Goal: Task Accomplishment & Management: Use online tool/utility

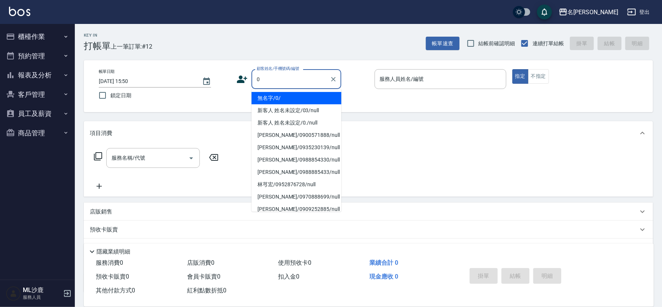
type input "無名字/0/"
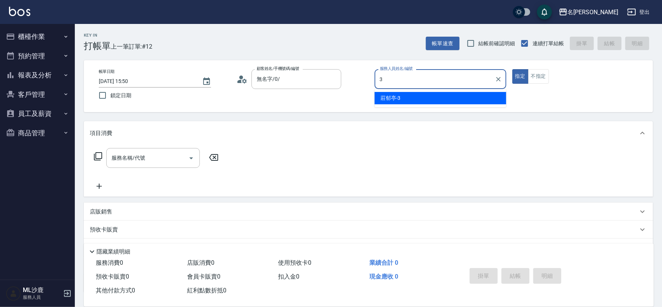
type input "[PERSON_NAME]-3"
type button "true"
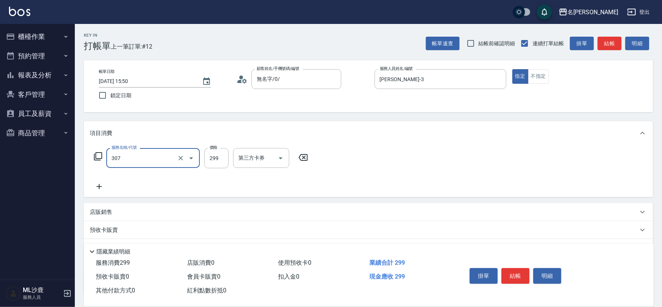
type input "剪髮(307)"
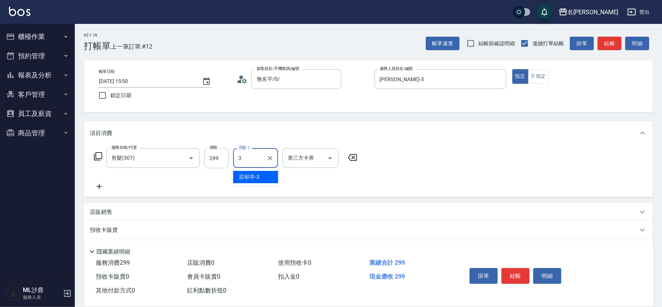
type input "[PERSON_NAME]-3"
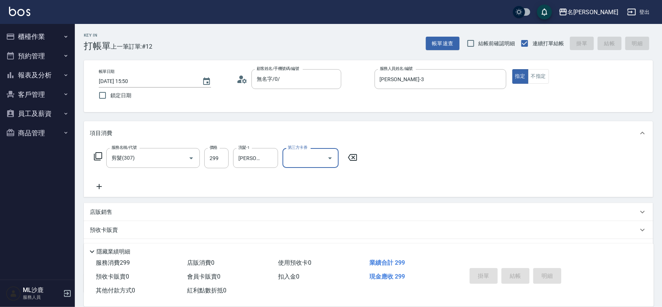
type input "[DATE] 20:00"
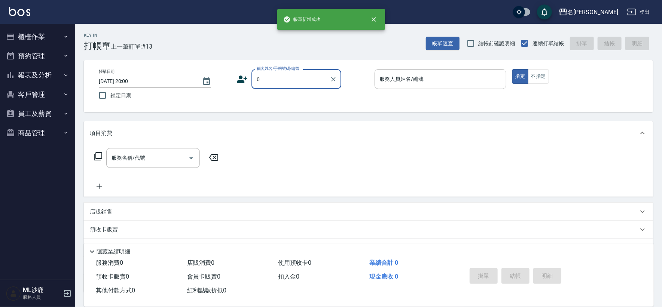
type input "無名字/0/"
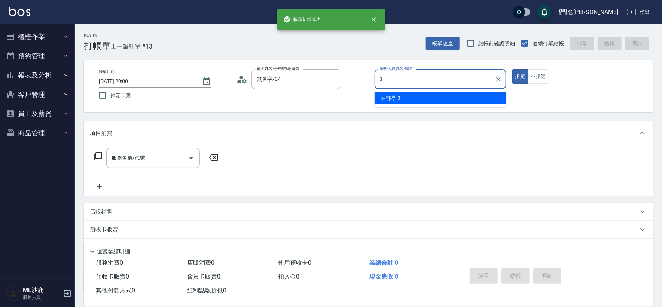
type input "[PERSON_NAME]-3"
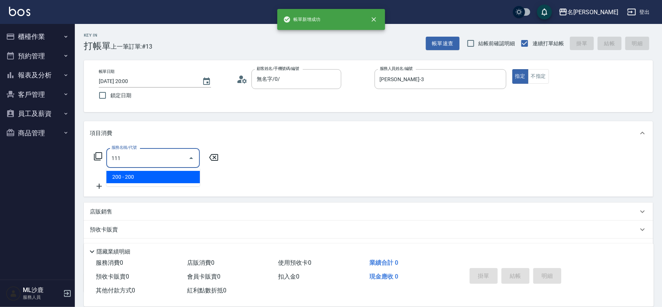
type input "200(111)"
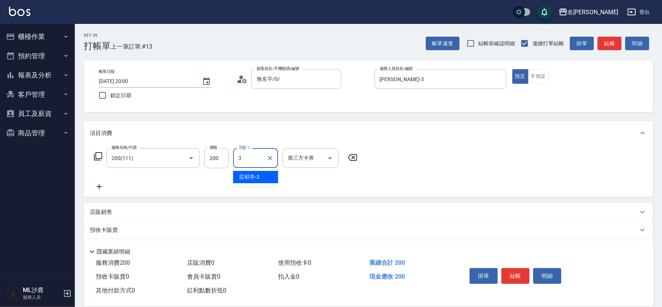
type input "[PERSON_NAME]-3"
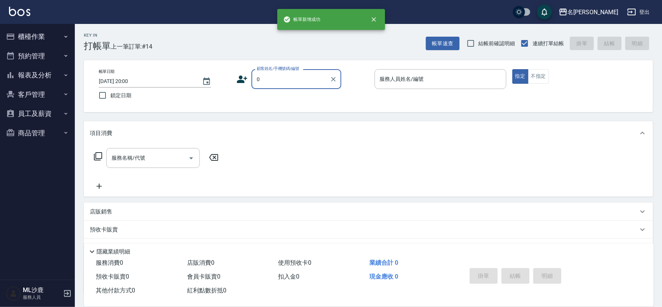
type input "無名字/0/"
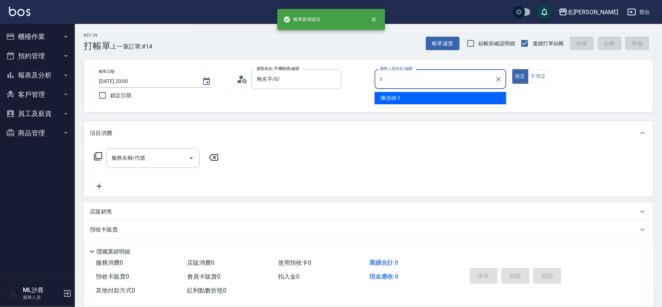
type input "[PERSON_NAME]1"
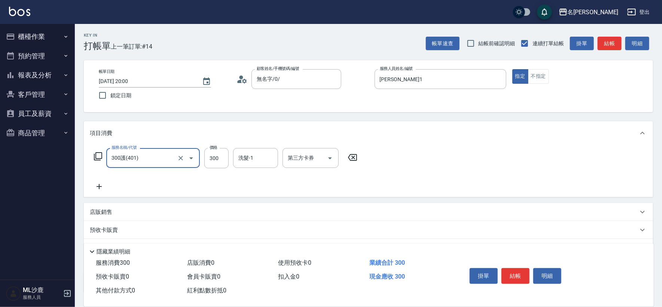
type input "300護(401)"
click at [358, 157] on icon at bounding box center [352, 157] width 19 height 9
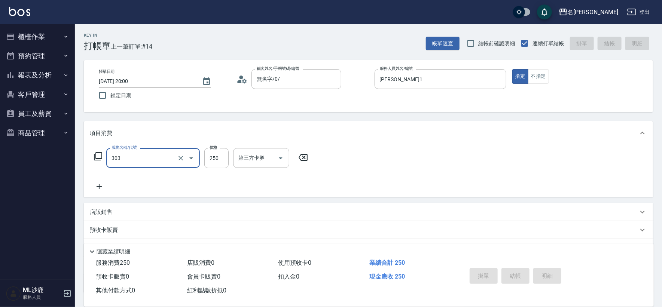
type input "303"
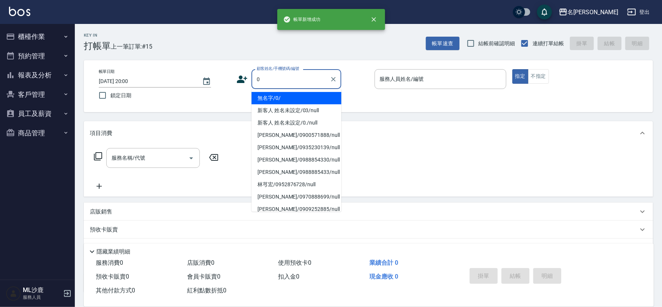
type input "無名字/0/"
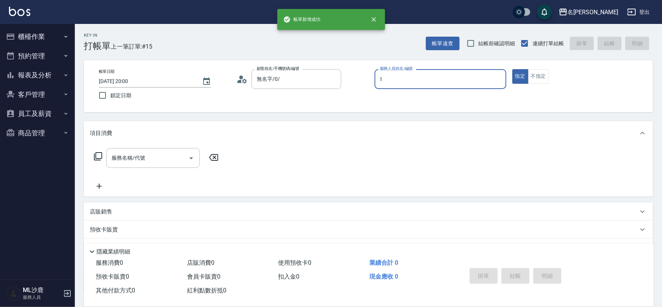
type input "[PERSON_NAME]1"
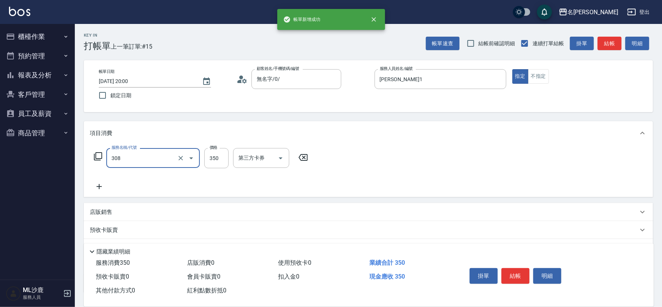
type input "洗+剪(308)"
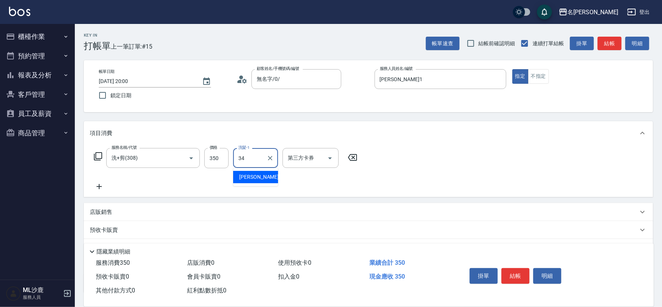
type input "[PERSON_NAME]-34"
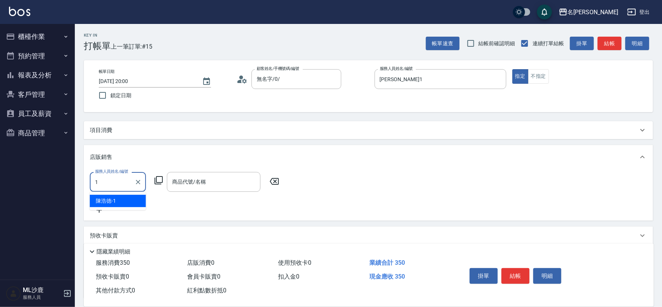
type input "[PERSON_NAME]1"
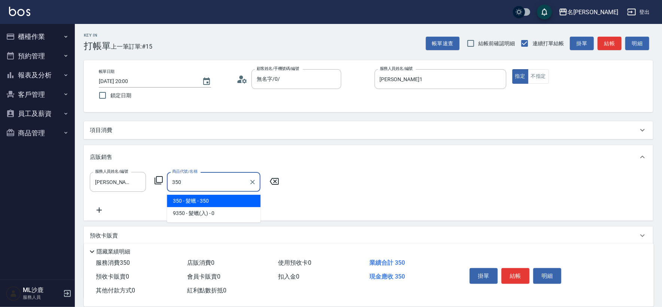
type input "髮蠟"
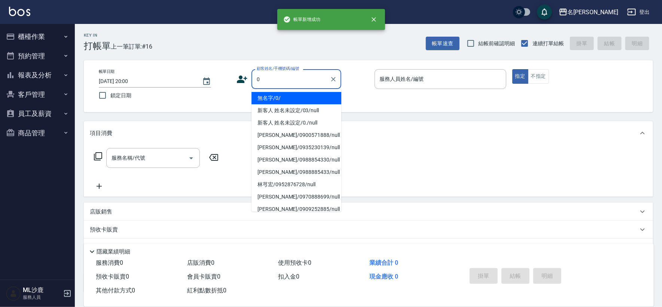
type input "無名字/0/"
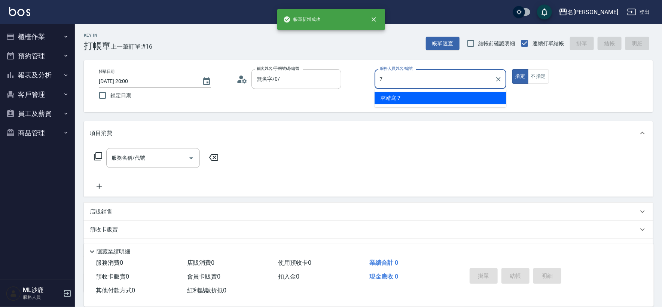
type input "[PERSON_NAME]-7"
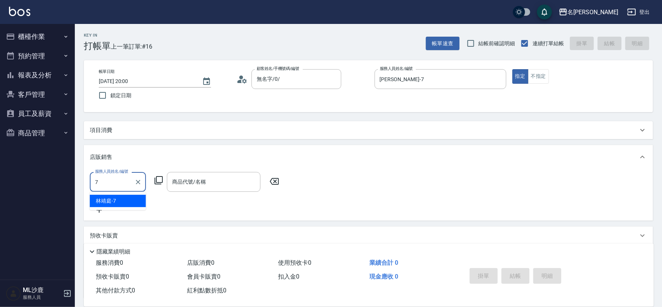
type input "[PERSON_NAME]-7"
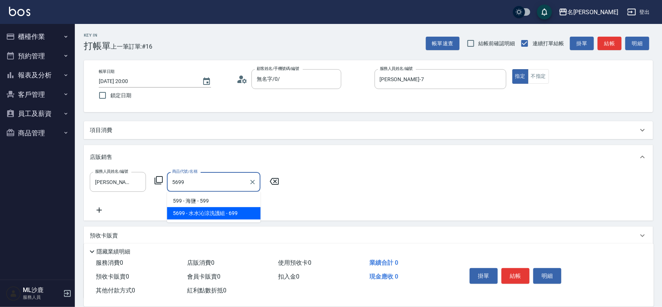
type input "[PERSON_NAME]涼洗護組"
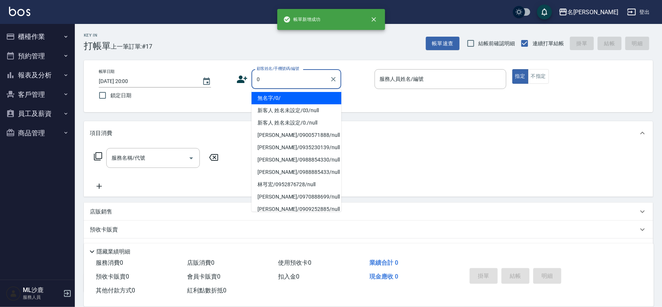
type input "無名字/0/"
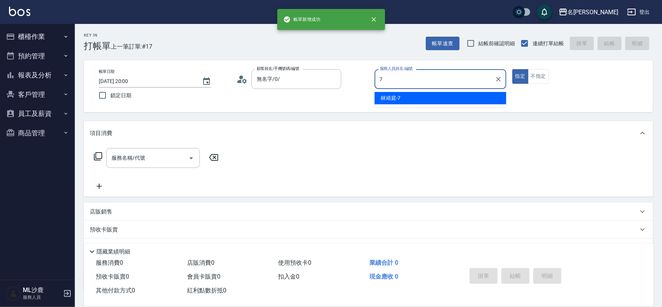
type input "[PERSON_NAME]-7"
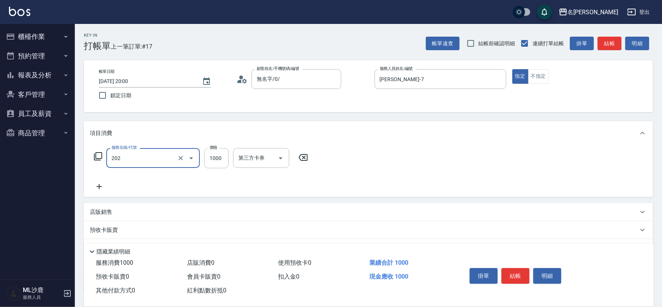
type input "燙髮(202)"
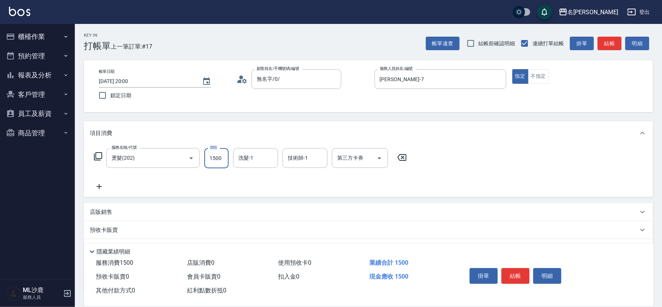
type input "1500"
type input "[PERSON_NAME]-34"
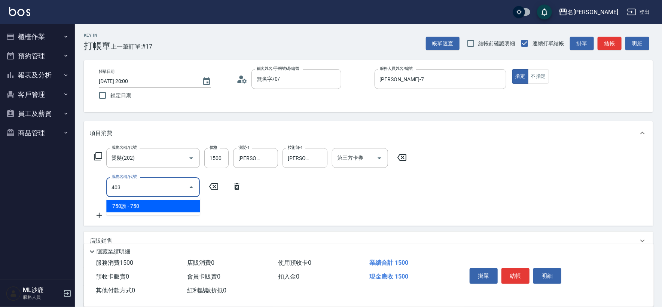
type input "750護(403)"
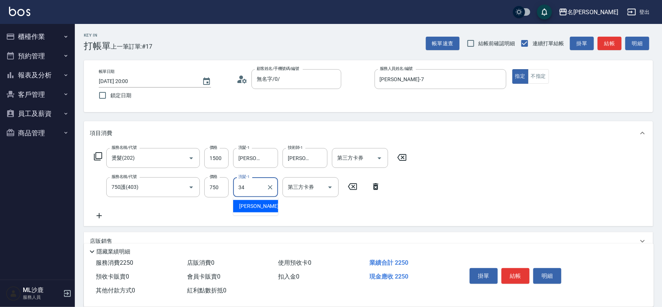
type input "[PERSON_NAME]-34"
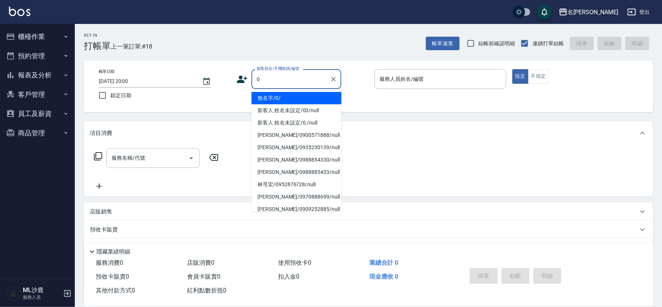
type input "無名字/0/"
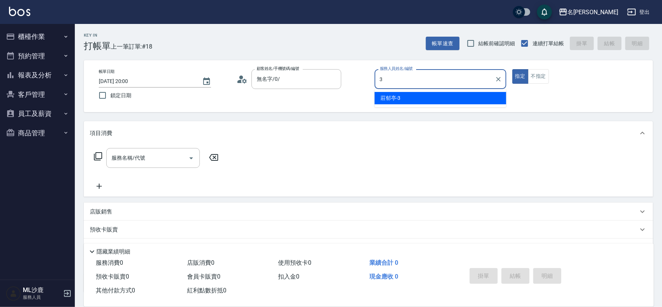
type input "[PERSON_NAME]-3"
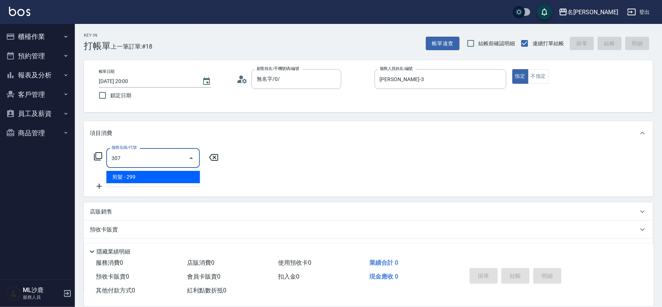
type input "剪髮(307)"
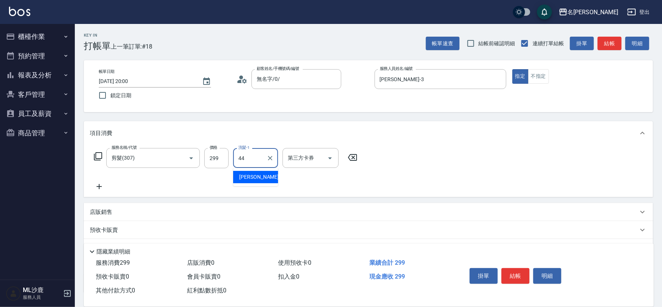
type input "[PERSON_NAME]-44"
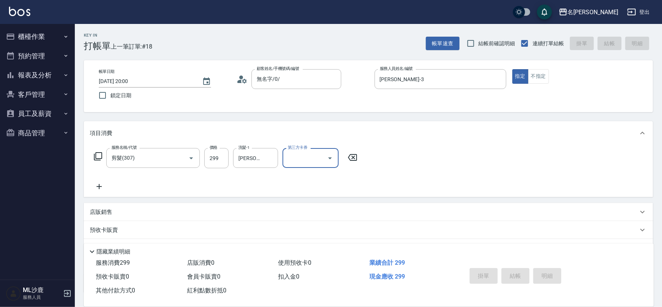
type input "[DATE] 20:01"
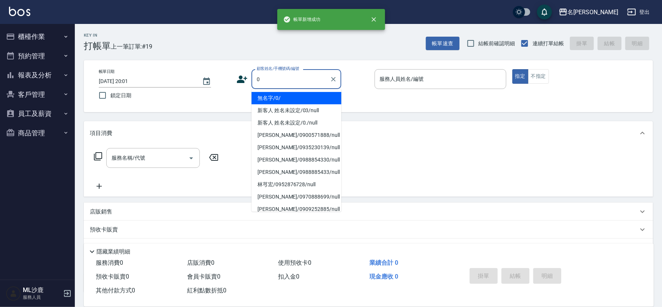
type input "無名字/0/"
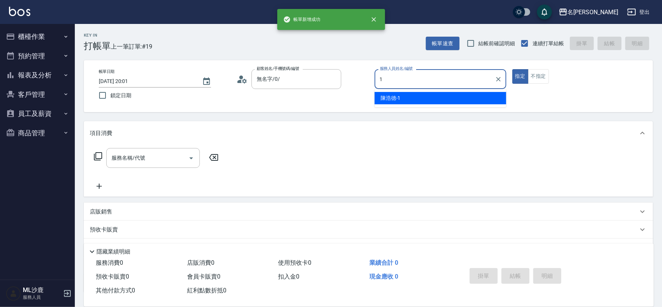
type input "[PERSON_NAME]1"
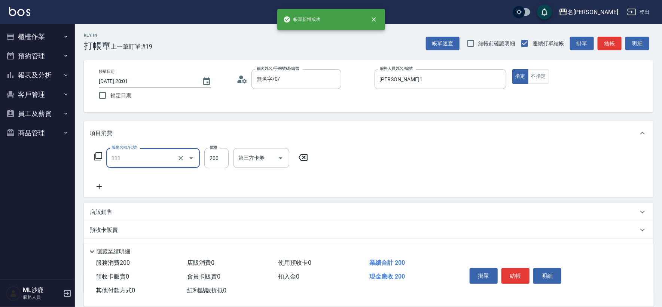
type input "200(111)"
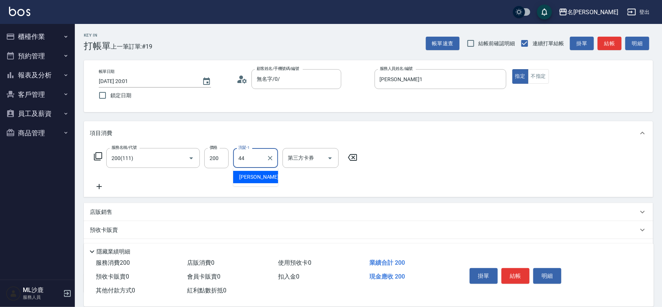
type input "[PERSON_NAME]-44"
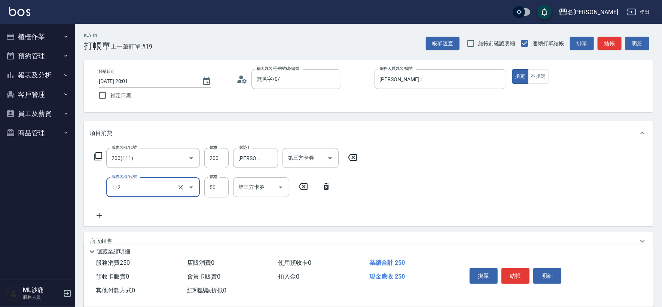
type input "精油50(112)"
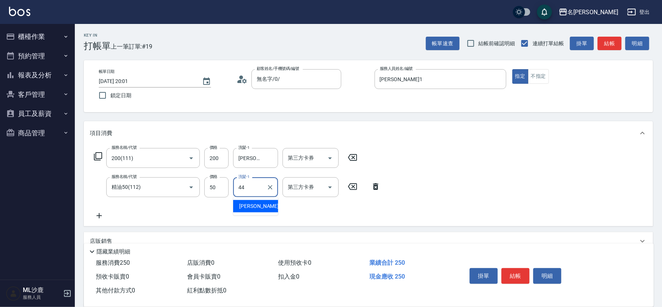
type input "[PERSON_NAME]-44"
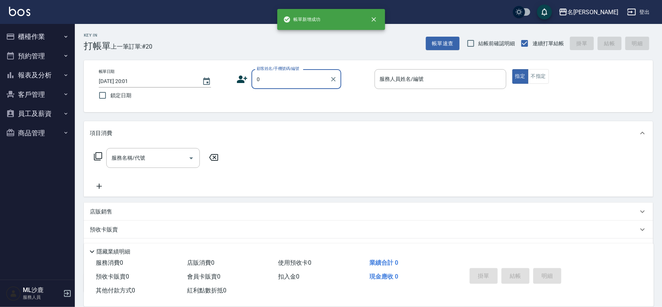
type input "無名字/0/"
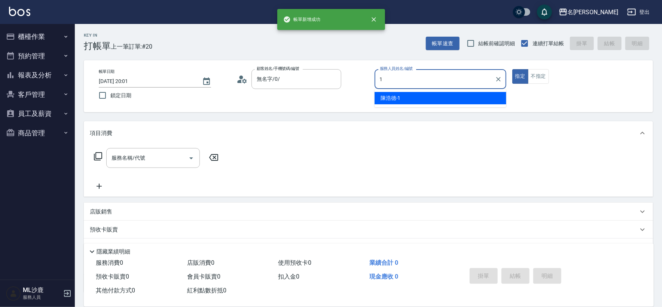
type input "[PERSON_NAME]1"
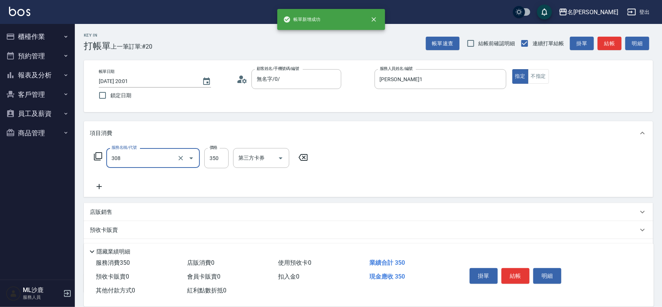
type input "洗+剪(308)"
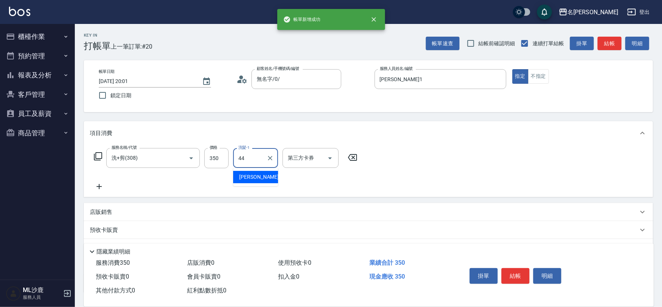
type input "[PERSON_NAME]-44"
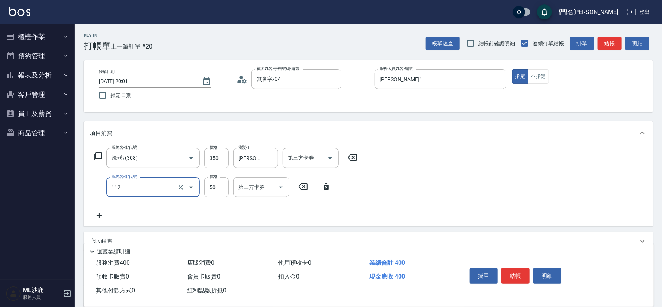
type input "精油50(112)"
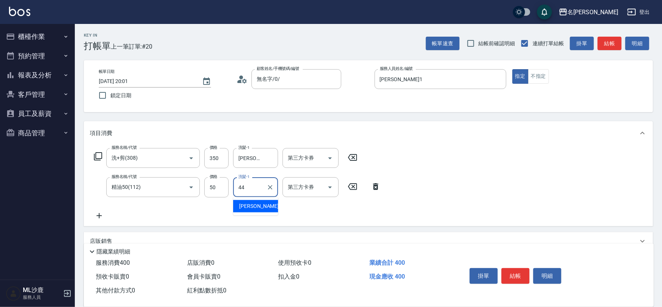
type input "[PERSON_NAME]-44"
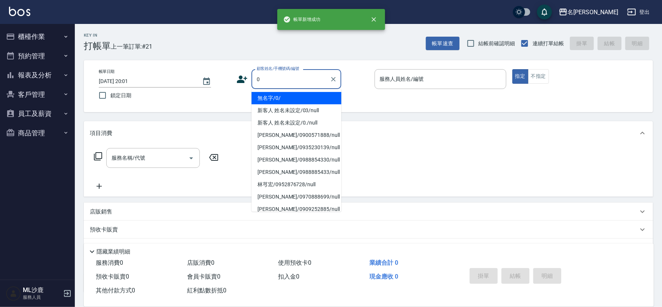
type input "無名字/0/"
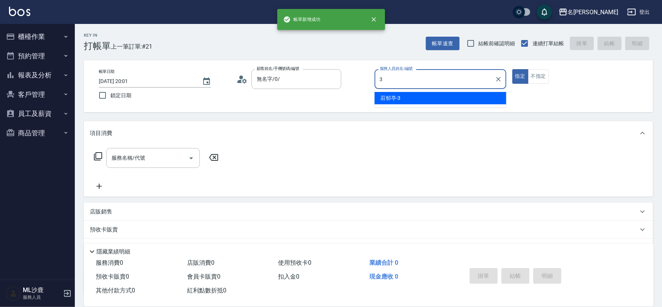
type input "[PERSON_NAME]-3"
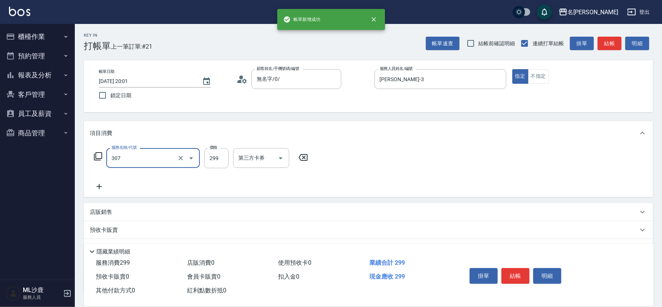
type input "剪髮(307)"
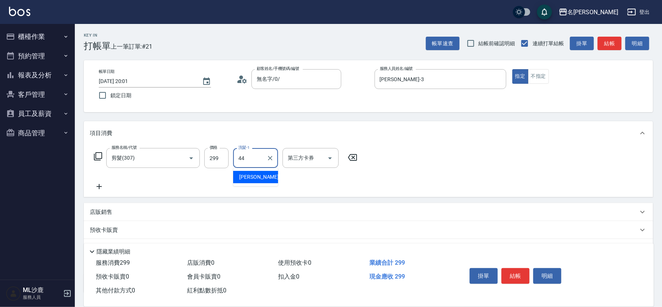
type input "[PERSON_NAME]-44"
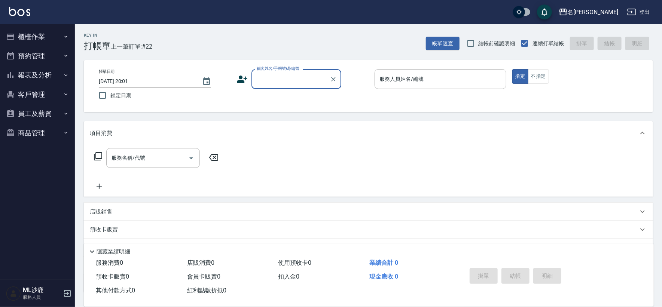
click at [42, 34] on button "櫃檯作業" at bounding box center [37, 36] width 69 height 19
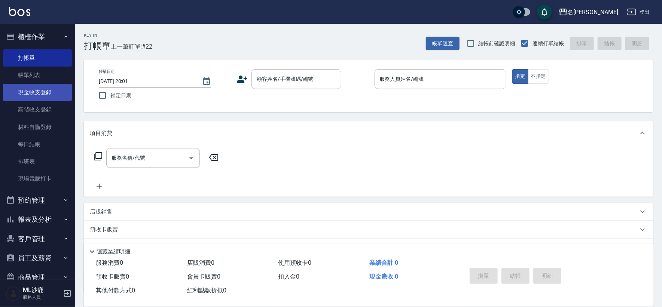
click at [47, 98] on link "現金收支登錄" at bounding box center [37, 92] width 69 height 17
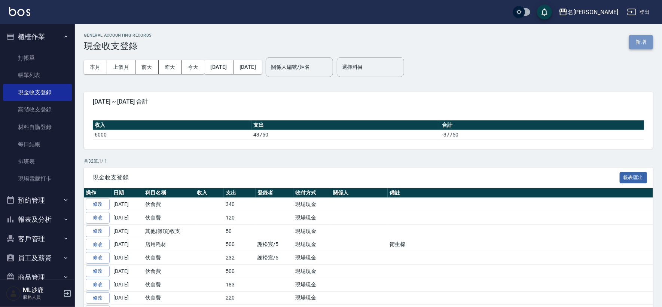
click at [647, 39] on button "新增" at bounding box center [641, 42] width 24 height 14
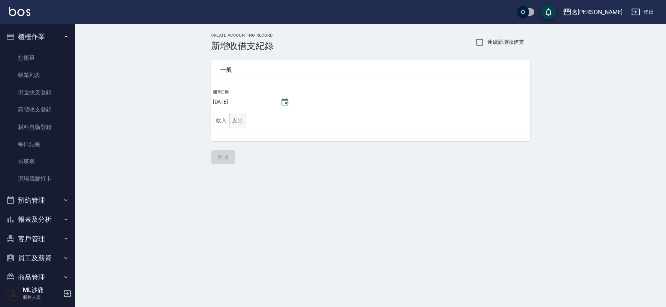
click at [244, 117] on button "支出" at bounding box center [237, 120] width 17 height 15
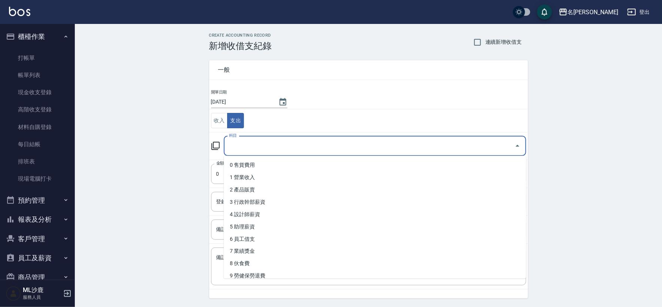
click at [256, 144] on input "科目" at bounding box center [369, 146] width 285 height 13
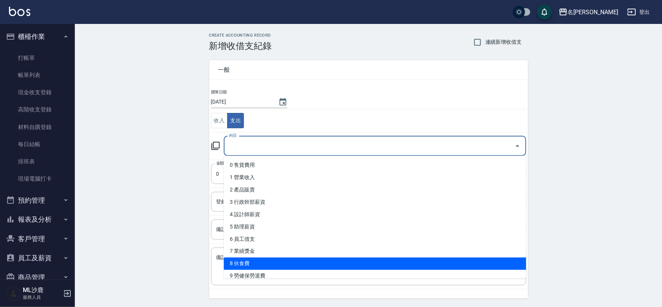
click at [243, 262] on li "8 伙食費" at bounding box center [375, 264] width 303 height 12
type input "8 伙食費"
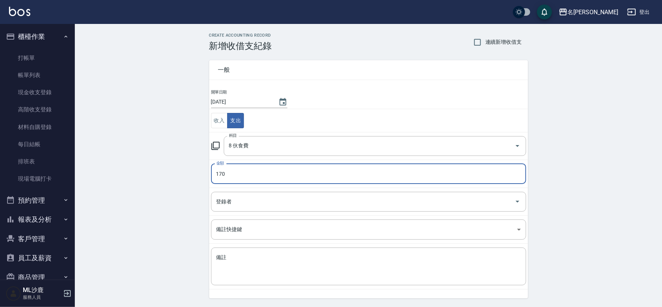
type input "170"
click at [149, 188] on div "CREATE ACCOUNTING RECORD 新增收借支紀錄 連續新增收借支 一般 開單日期 [DATE] 收入 支出 科目 8 伙食費 科目 金額 17…" at bounding box center [368, 177] width 587 height 307
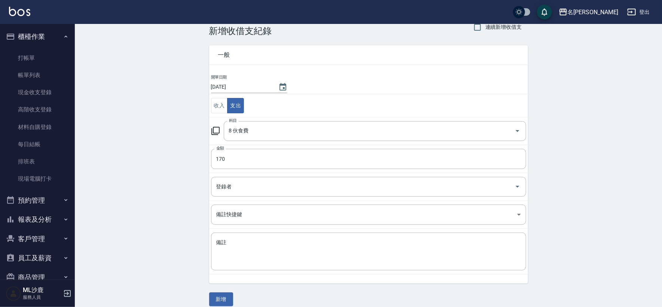
scroll to position [22, 0]
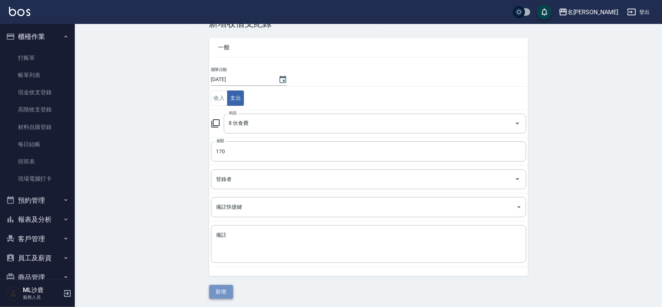
click at [215, 289] on button "新增" at bounding box center [221, 292] width 24 height 14
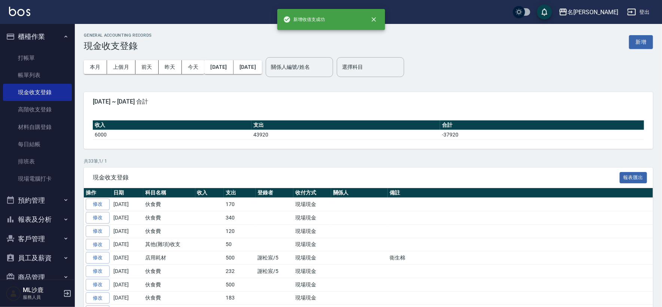
click at [26, 217] on button "報表及分析" at bounding box center [37, 219] width 69 height 19
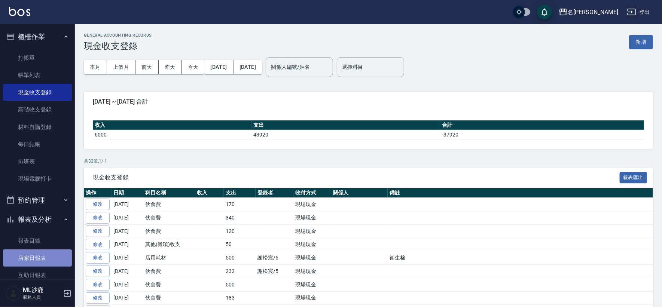
click at [50, 254] on link "店家日報表" at bounding box center [37, 258] width 69 height 17
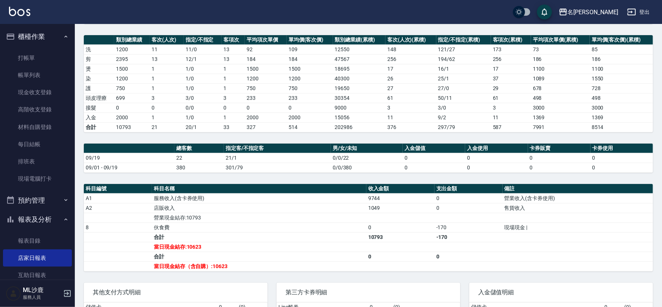
scroll to position [83, 0]
